Goal: Navigation & Orientation: Find specific page/section

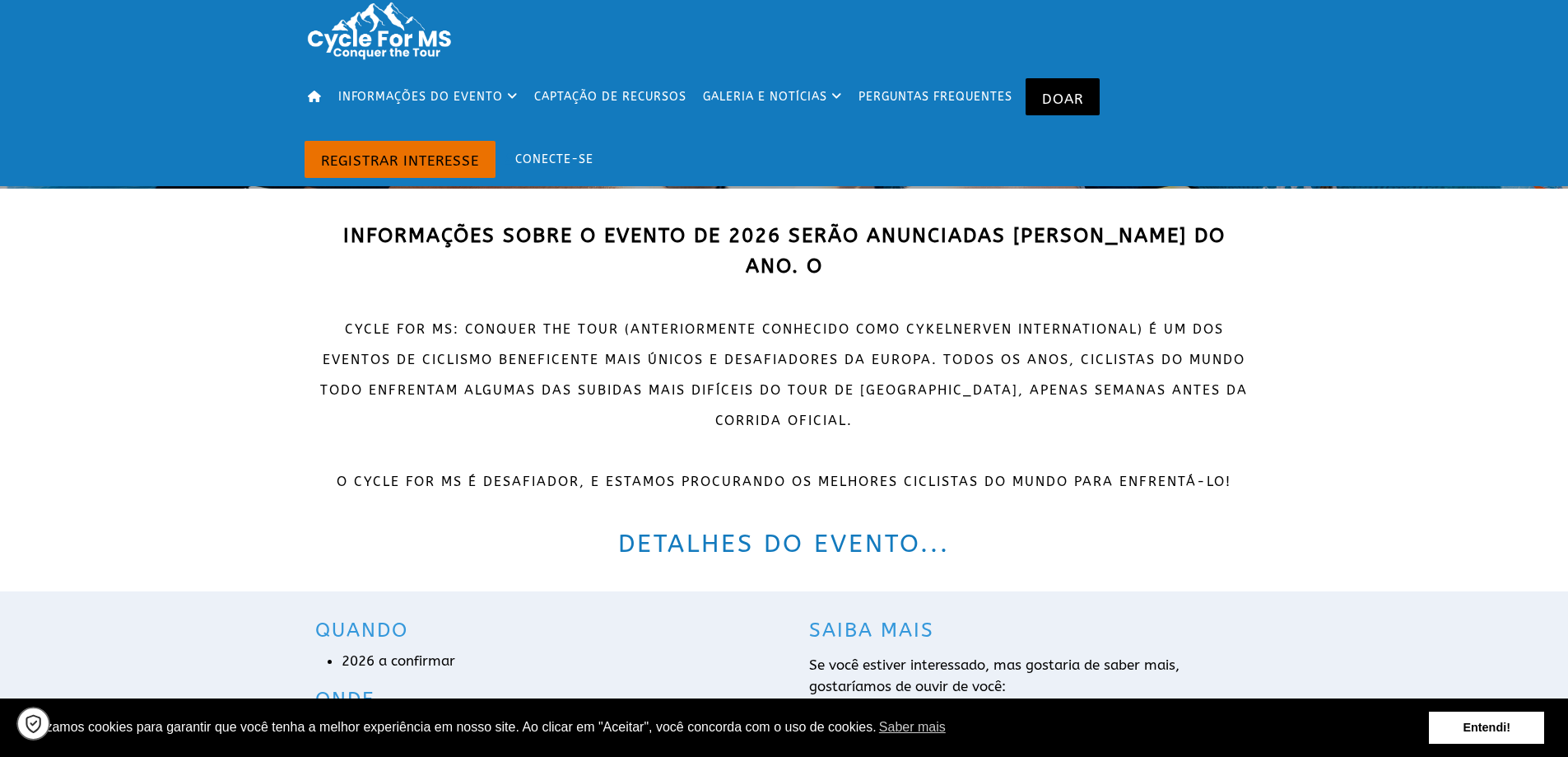
scroll to position [247, 0]
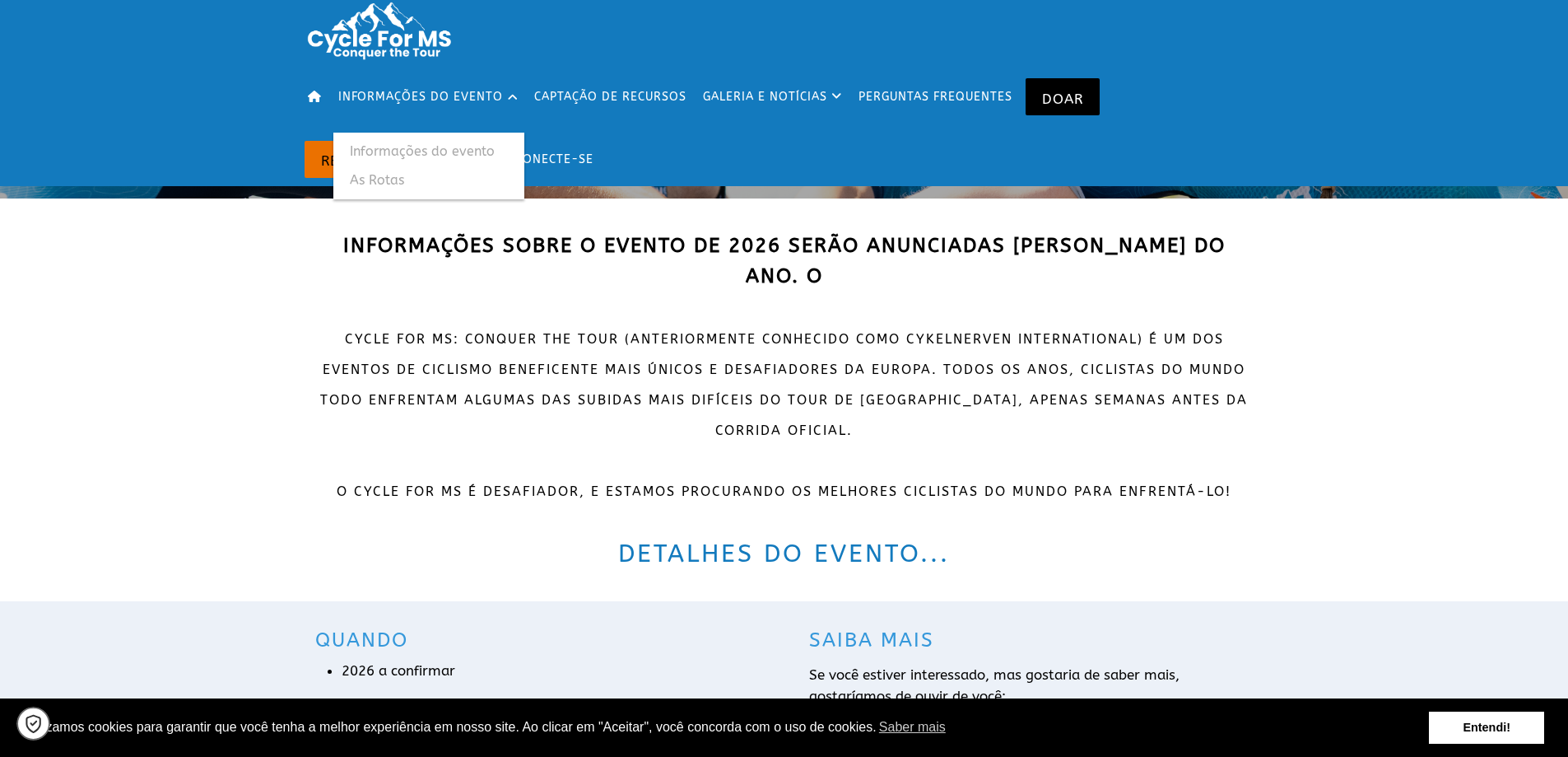
click at [386, 175] on font "As Rotas" at bounding box center [377, 180] width 55 height 15
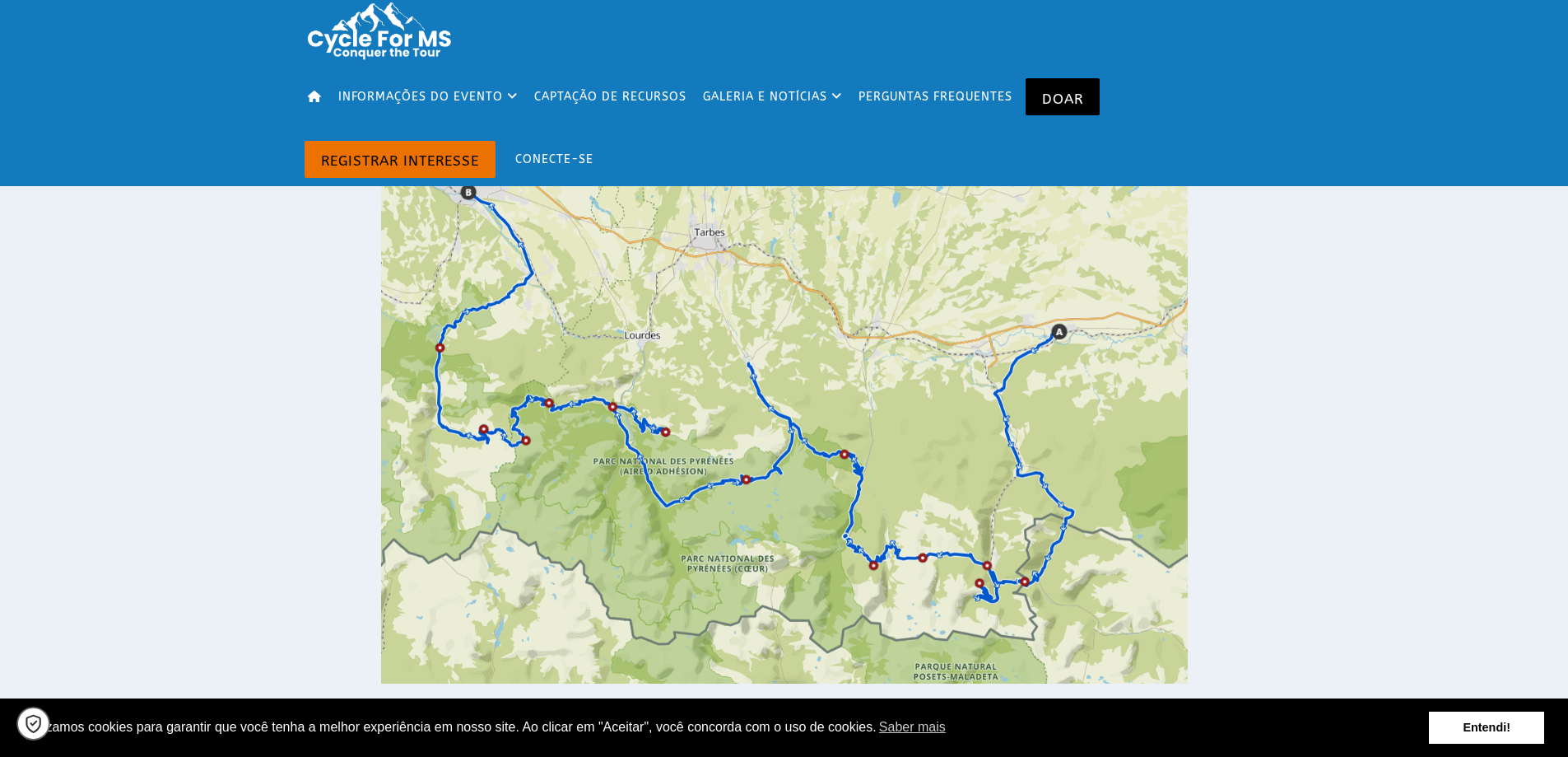
scroll to position [888, 0]
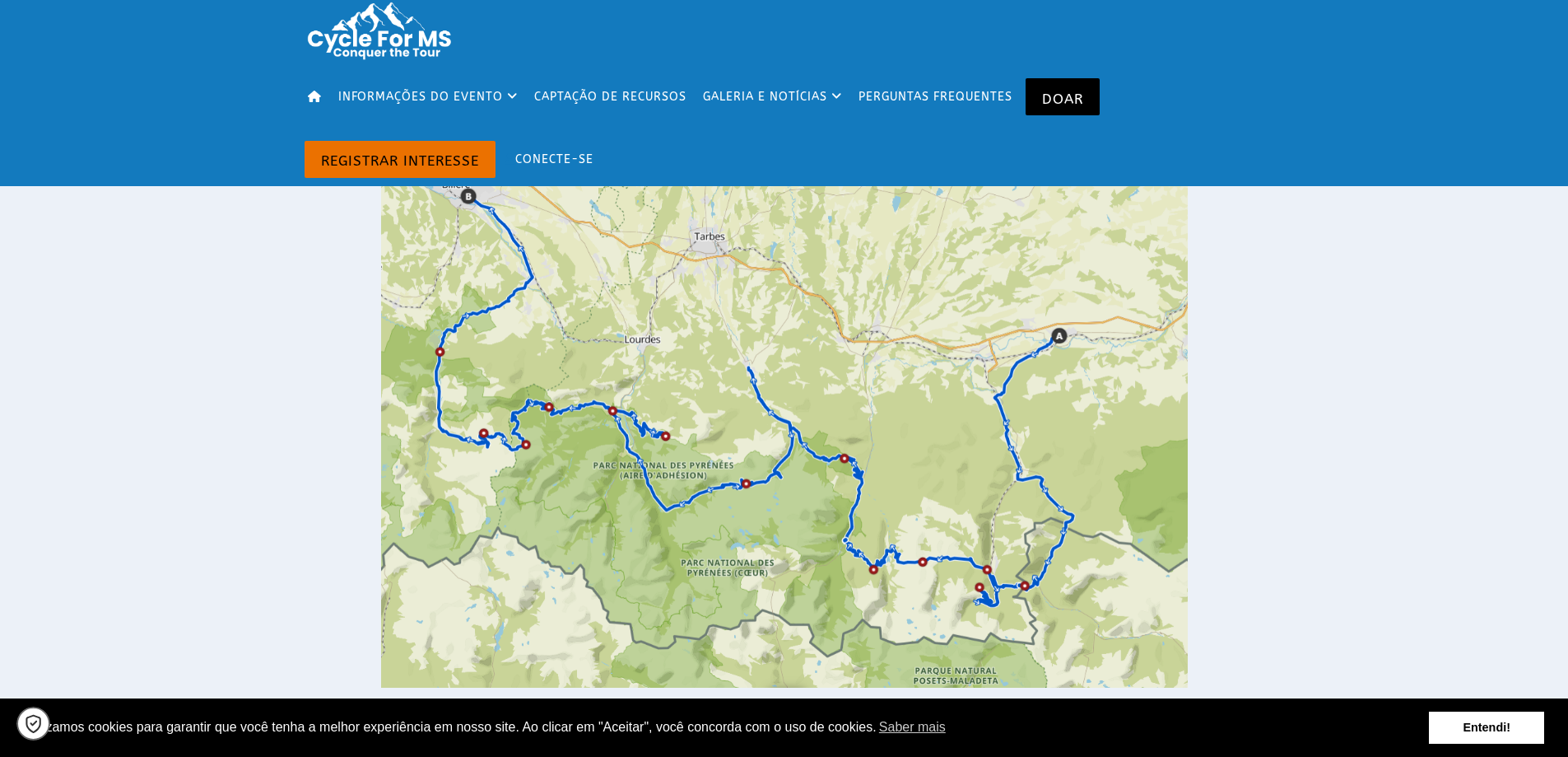
click at [635, 94] on font "Captação de recursos" at bounding box center [610, 96] width 152 height 14
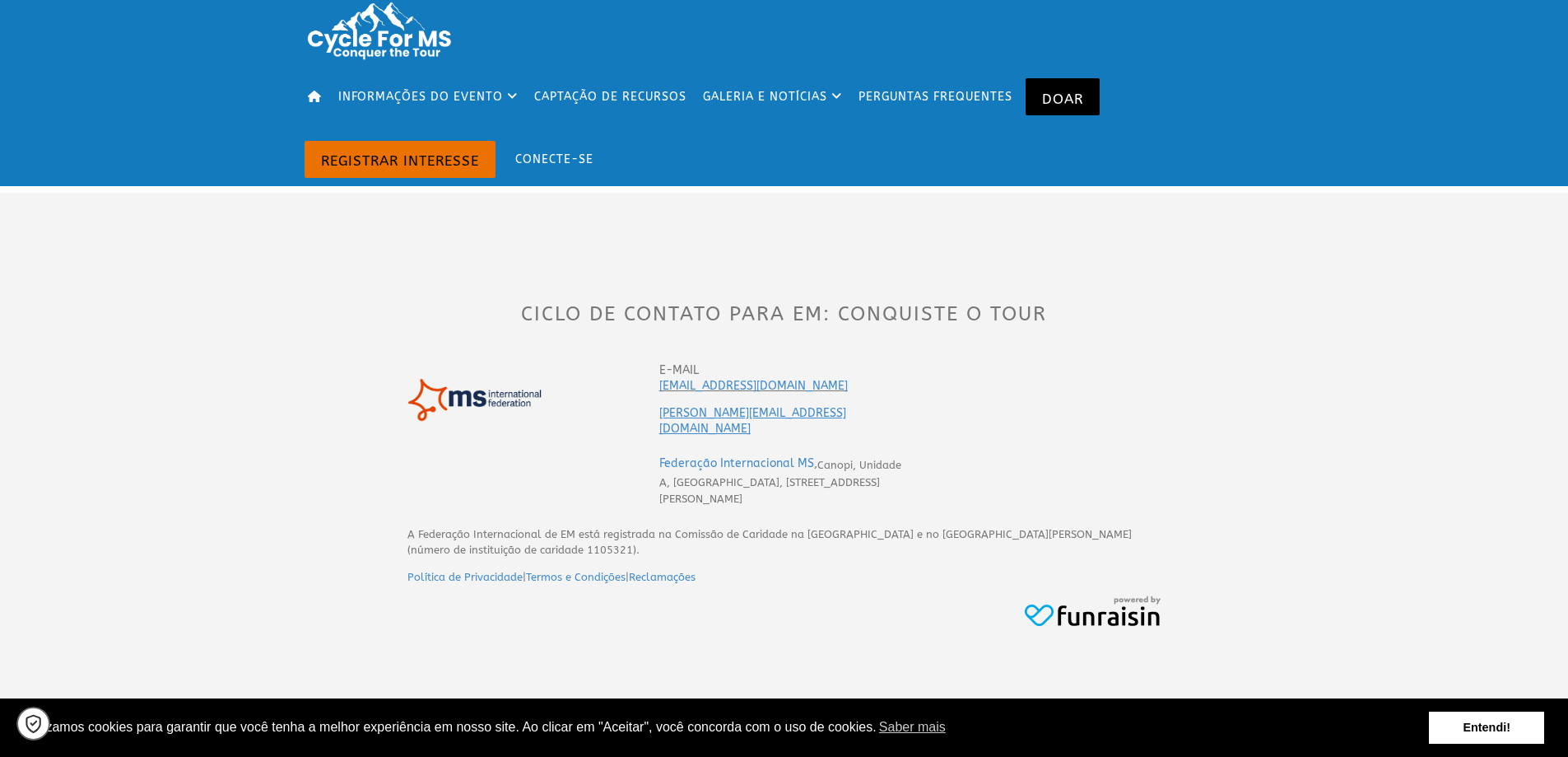
scroll to position [2618, 0]
click at [386, 174] on font "As Rotas" at bounding box center [377, 180] width 55 height 15
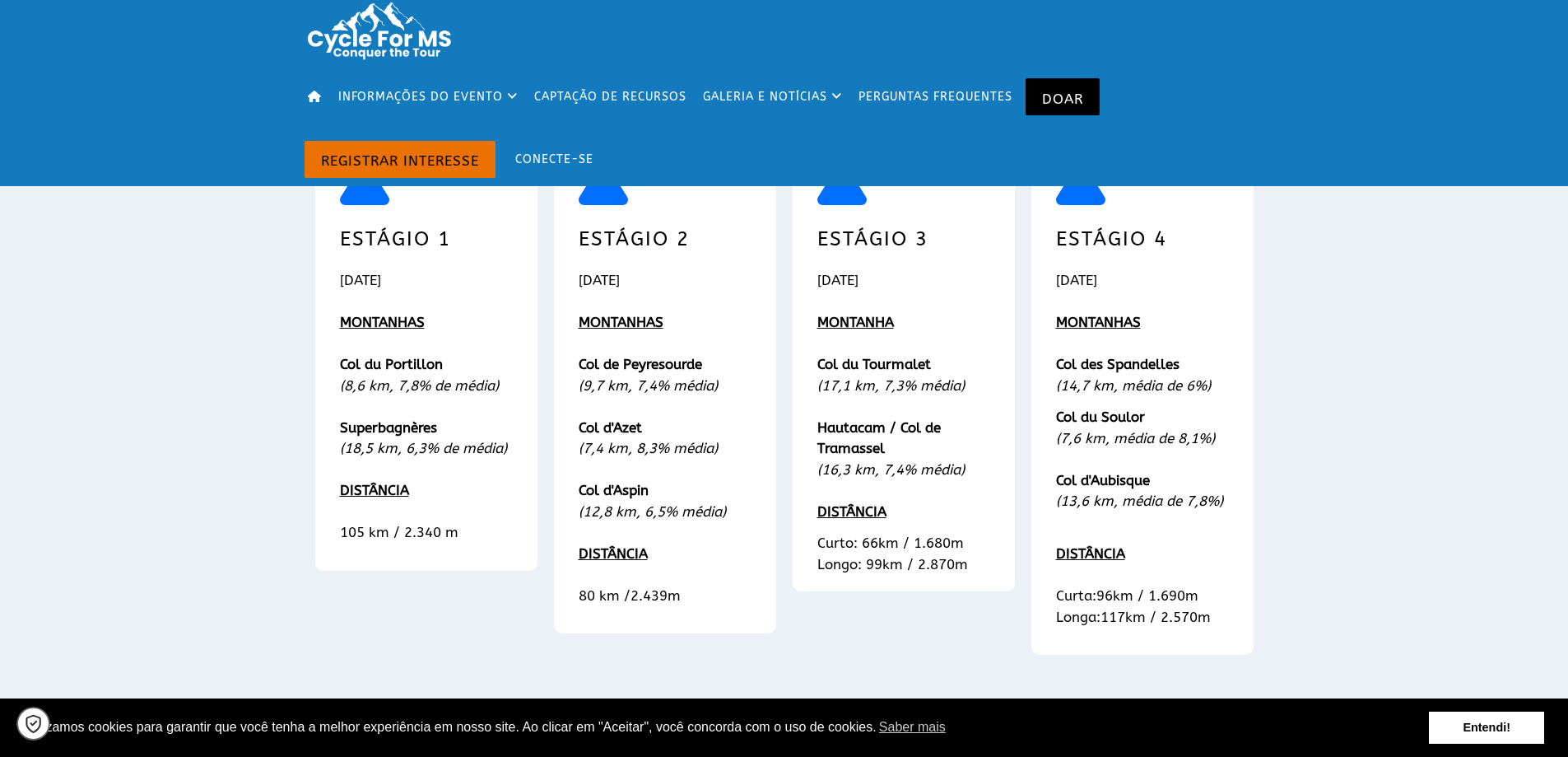
scroll to position [1453, 0]
